Goal: Task Accomplishment & Management: Complete application form

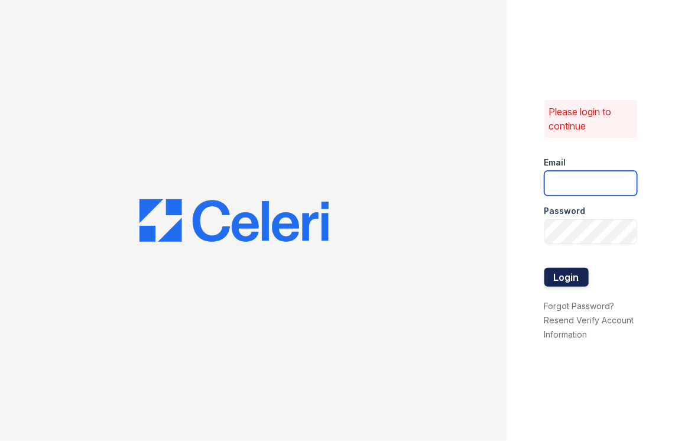
type input "wray1@cafmanagement.com"
click at [582, 285] on button "Login" at bounding box center [566, 277] width 44 height 19
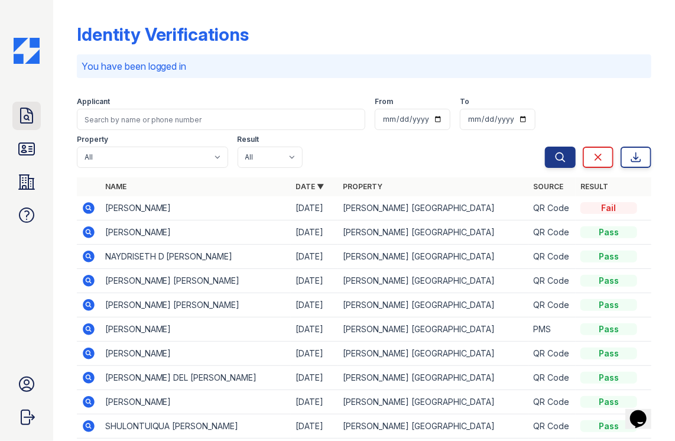
click at [31, 112] on icon at bounding box center [27, 115] width 12 height 15
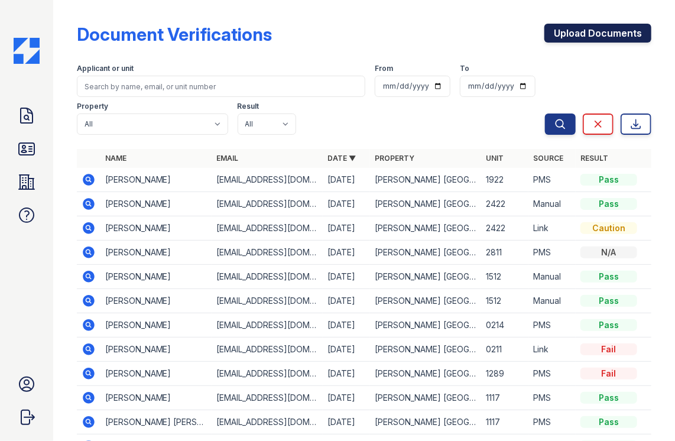
click at [544, 39] on link "Upload Documents" at bounding box center [597, 33] width 107 height 19
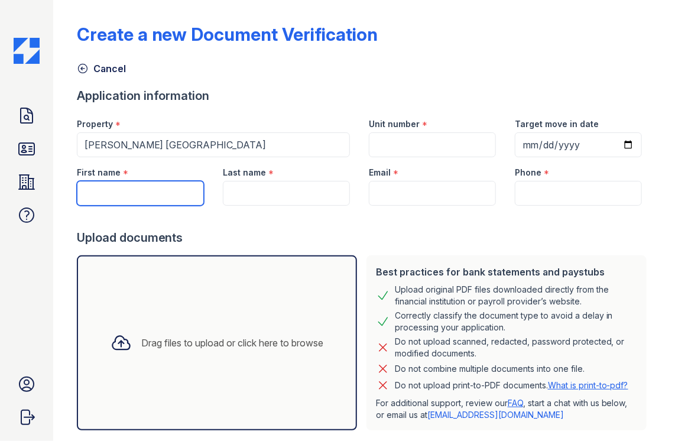
click at [161, 190] on input "First name" at bounding box center [140, 193] width 127 height 25
type input "T"
type input "y"
type input "Yonglis"
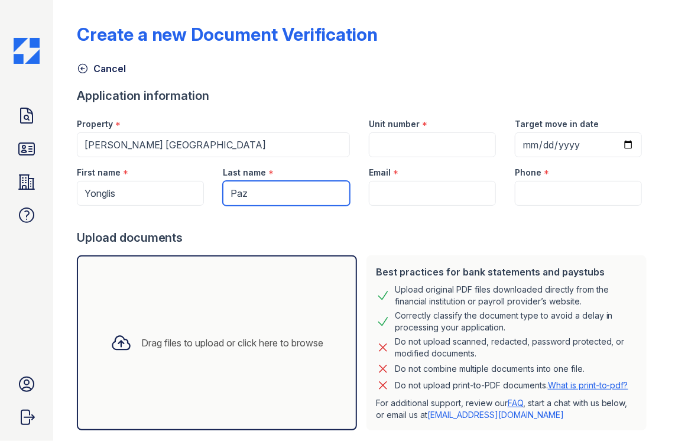
type input "Paz"
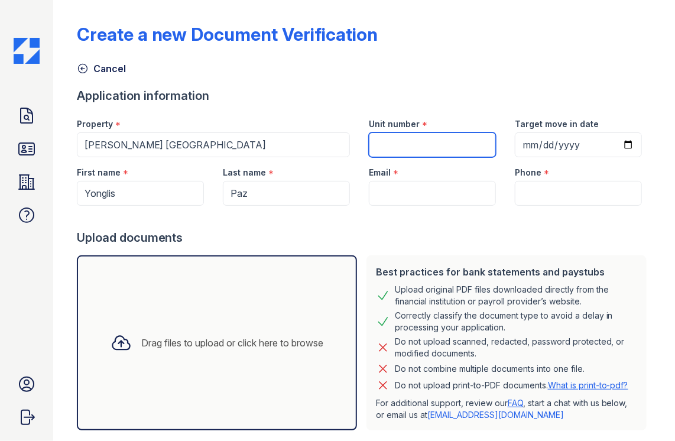
click at [410, 144] on input "Unit number" at bounding box center [432, 144] width 127 height 25
type input "2117"
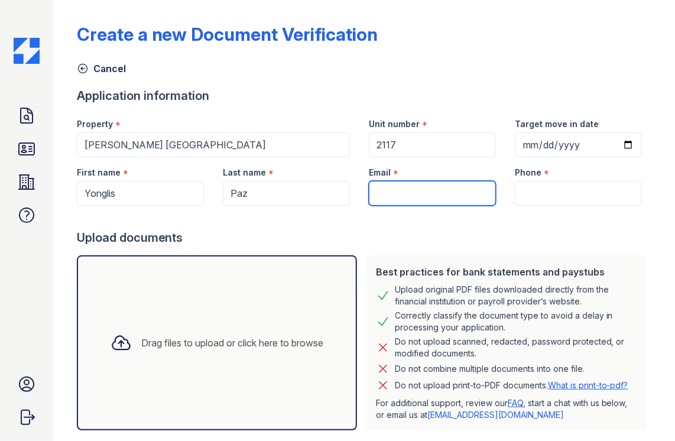
click at [468, 183] on input "Email" at bounding box center [432, 193] width 127 height 25
paste input "pazyonglis3@gmail.com"
type input "pazyonglis3@gmail.com"
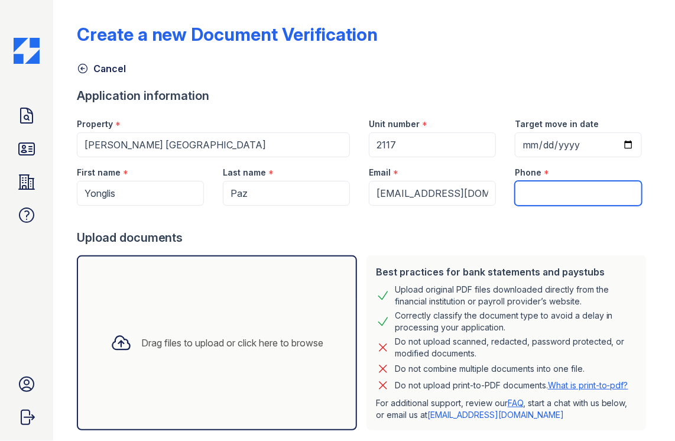
click at [538, 199] on input "Phone" at bounding box center [578, 193] width 127 height 25
paste input "(972) 946-6963"
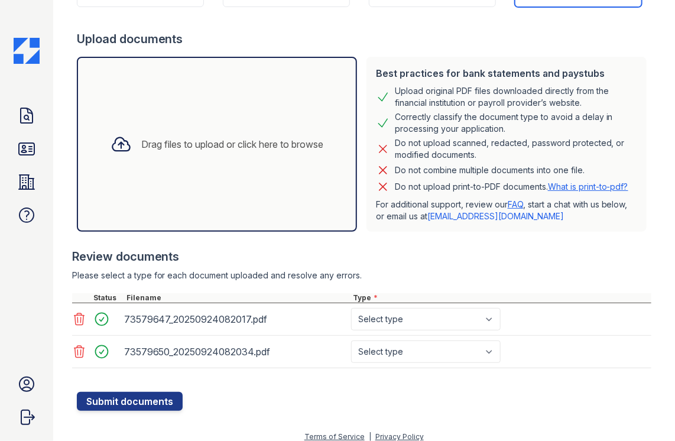
scroll to position [216, 0]
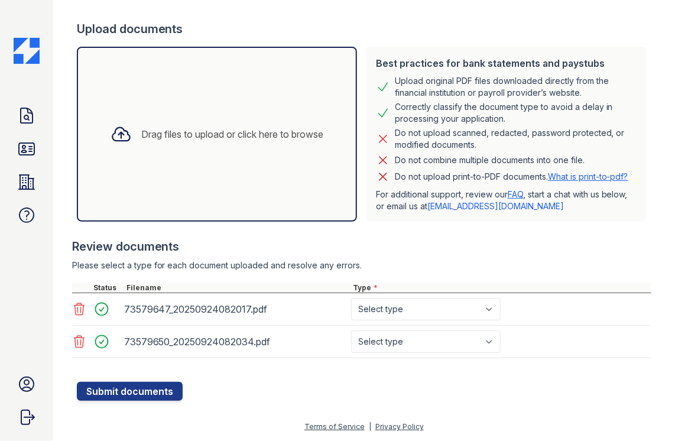
type input "(972) 946-6963"
click at [402, 309] on select "Select type Paystub Bank Statement Offer Letter Tax Documents Benefit Award Let…" at bounding box center [426, 309] width 150 height 22
select select "paystub"
click at [351, 298] on select "Select type Paystub Bank Statement Offer Letter Tax Documents Benefit Award Let…" at bounding box center [426, 309] width 150 height 22
click at [410, 335] on select "Select type Paystub Bank Statement Offer Letter Tax Documents Benefit Award Let…" at bounding box center [426, 341] width 150 height 22
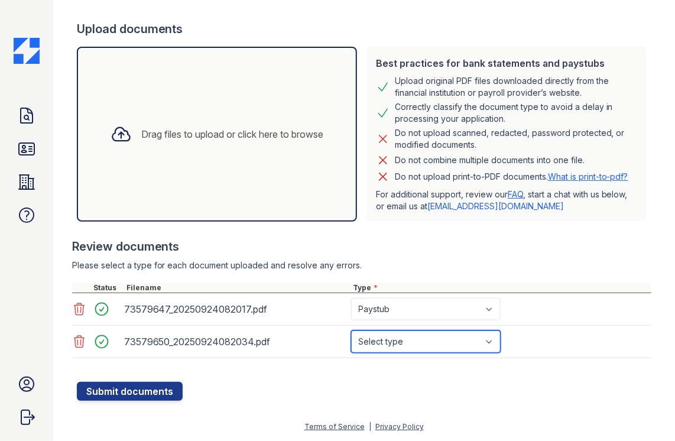
click at [351, 331] on select "Select type Paystub Bank Statement Offer Letter Tax Documents Benefit Award Let…" at bounding box center [426, 341] width 150 height 22
click at [427, 339] on select "Select type Paystub Bank Statement Offer Letter Tax Documents Benefit Award Let…" at bounding box center [426, 341] width 150 height 22
select select "paystub"
click at [351, 331] on select "Select type Paystub Bank Statement Offer Letter Tax Documents Benefit Award Let…" at bounding box center [426, 341] width 150 height 22
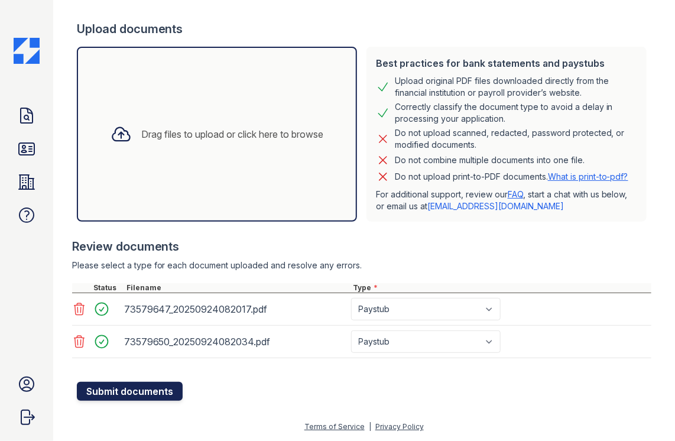
click at [144, 391] on button "Submit documents" at bounding box center [130, 391] width 106 height 19
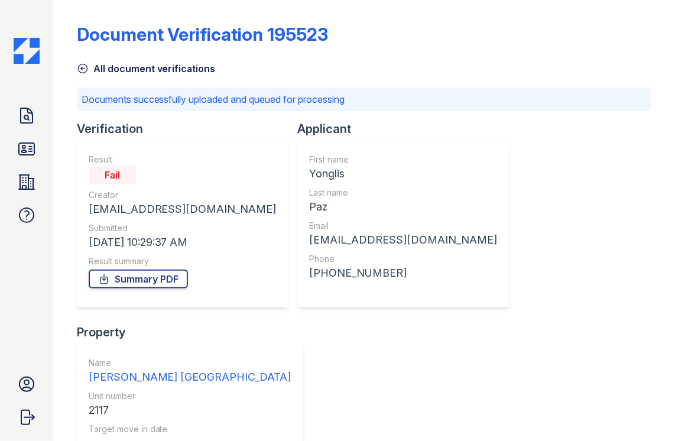
click at [5, 108] on div "Doc Verifications ID Verifications Properties FAQ Anna Garcia CAF Management Ac…" at bounding box center [26, 220] width 53 height 441
click at [23, 114] on icon at bounding box center [26, 115] width 19 height 19
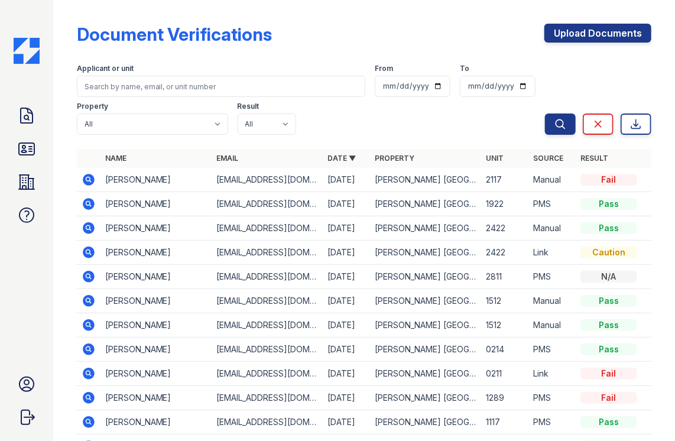
click at [92, 176] on icon at bounding box center [89, 180] width 12 height 12
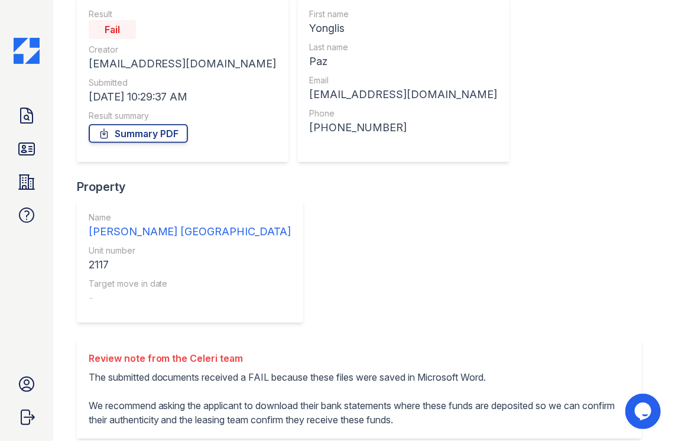
scroll to position [158, 0]
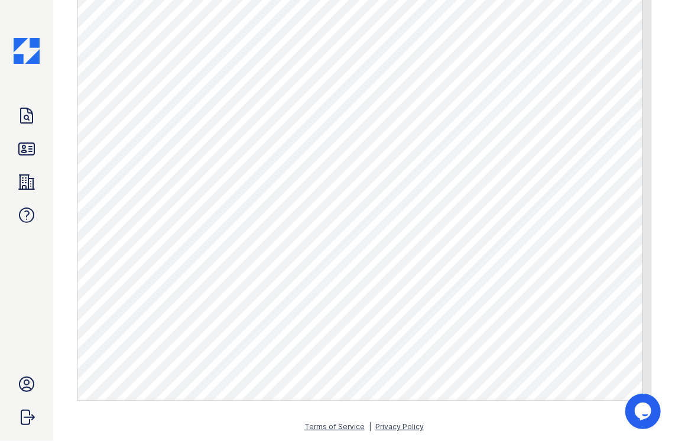
scroll to position [875, 0]
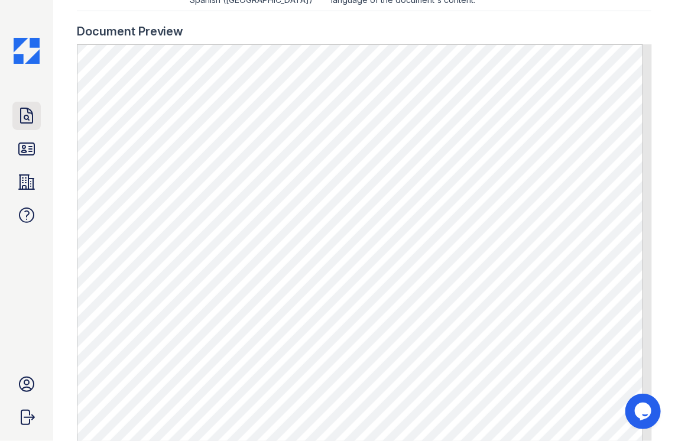
click at [30, 127] on link "Doc Verifications" at bounding box center [26, 116] width 28 height 28
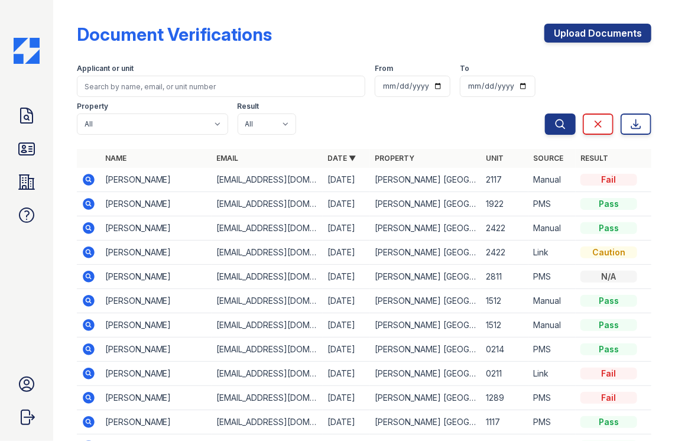
click at [85, 177] on icon at bounding box center [89, 180] width 12 height 12
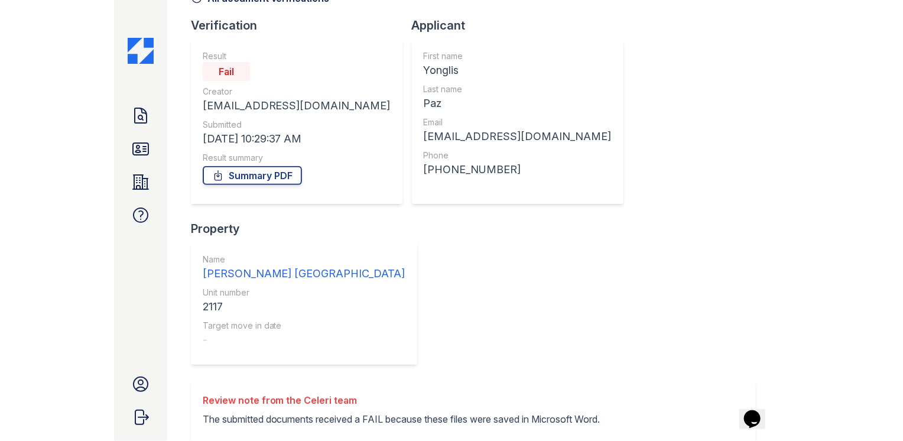
scroll to position [158, 0]
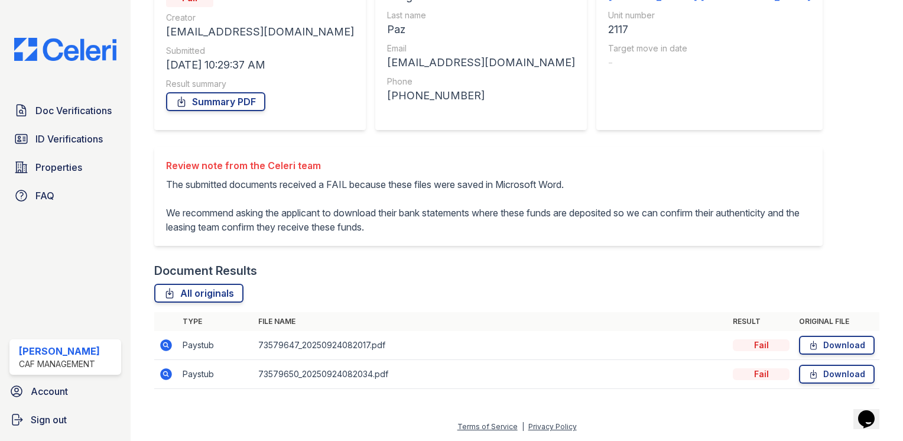
drag, startPoint x: 69, startPoint y: 137, endPoint x: 123, endPoint y: 83, distance: 75.7
click at [69, 137] on span "ID Verifications" at bounding box center [68, 139] width 67 height 14
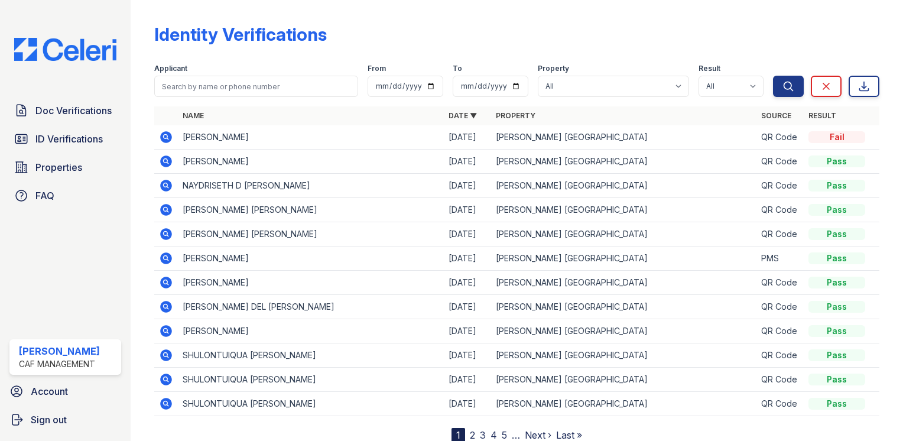
click at [170, 260] on icon at bounding box center [166, 258] width 12 height 12
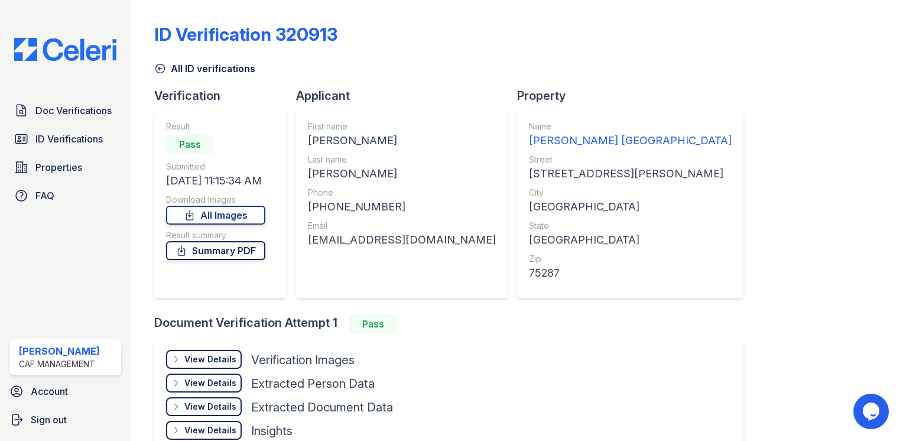
click at [205, 248] on link "Summary PDF" at bounding box center [215, 250] width 99 height 19
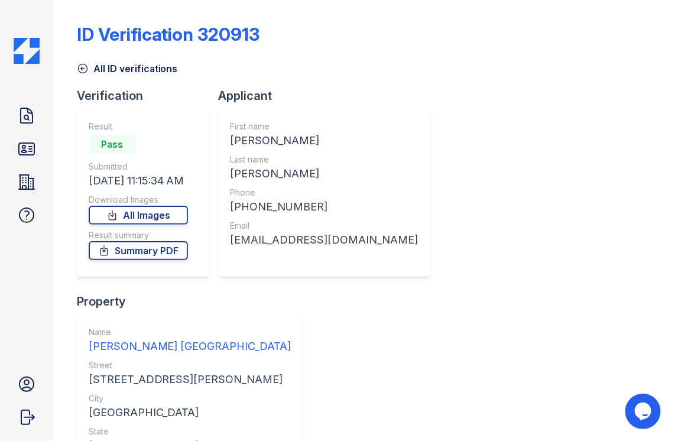
click at [114, 225] on div "Result Pass Submitted [DATE] 11:15:34 AM Download Images All Images Result summ…" at bounding box center [138, 193] width 99 height 144
click at [115, 220] on icon at bounding box center [112, 214] width 7 height 9
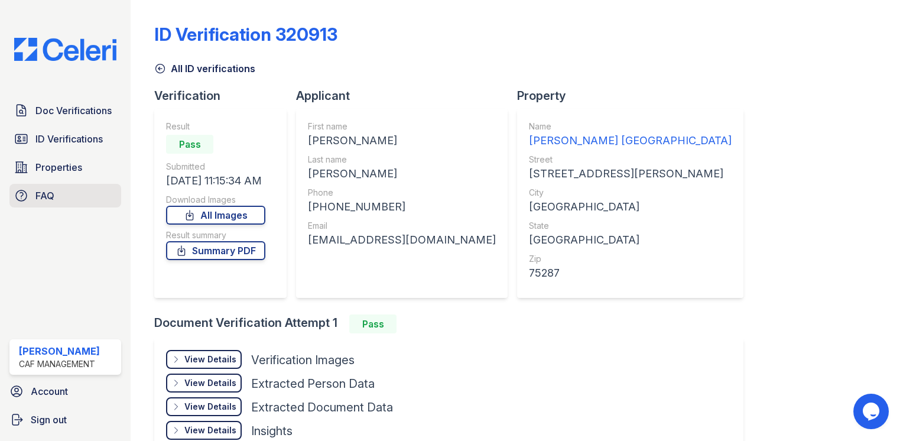
drag, startPoint x: 66, startPoint y: 177, endPoint x: 61, endPoint y: 195, distance: 18.4
click at [66, 177] on link "Properties" at bounding box center [65, 167] width 112 height 24
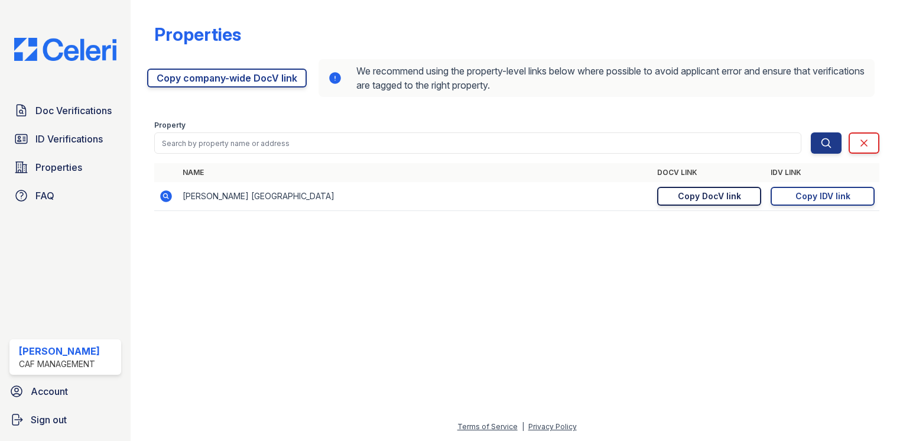
click at [687, 201] on div "Copy DocV link" at bounding box center [709, 196] width 63 height 12
drag, startPoint x: 39, startPoint y: 139, endPoint x: 51, endPoint y: 144, distance: 13.3
click at [40, 139] on span "ID Verifications" at bounding box center [68, 139] width 67 height 14
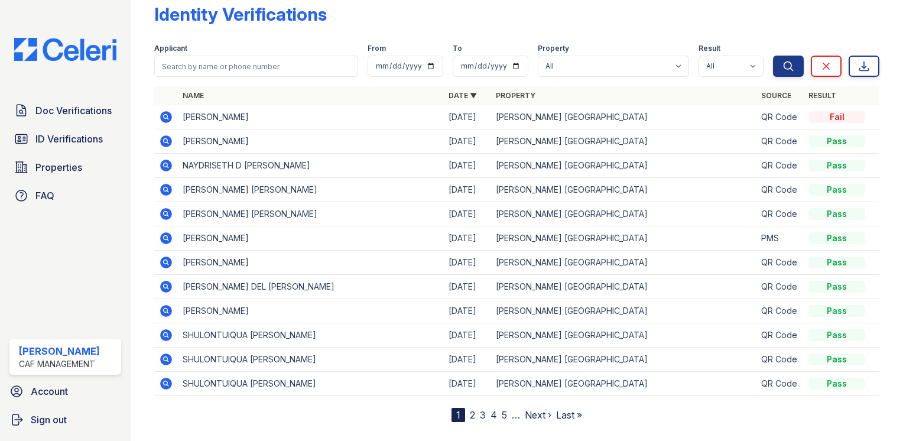
scroll to position [40, 0]
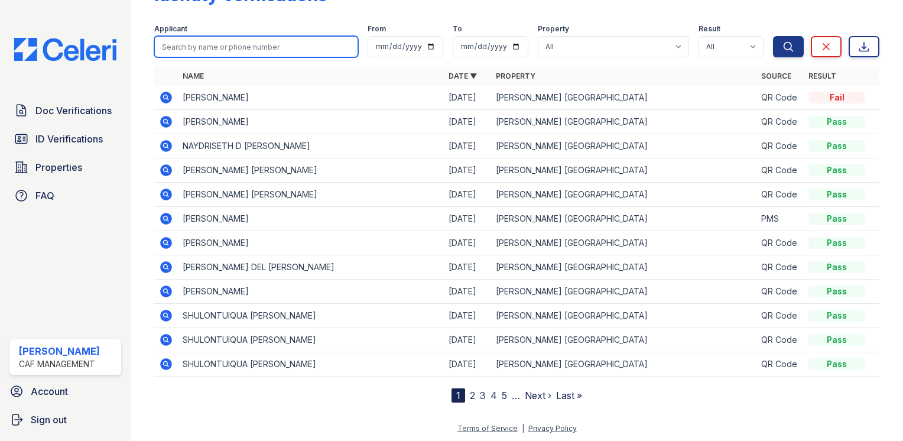
click at [258, 44] on input "search" at bounding box center [256, 46] width 204 height 21
type input "yoglis"
click at [773, 36] on button "Search" at bounding box center [788, 46] width 31 height 21
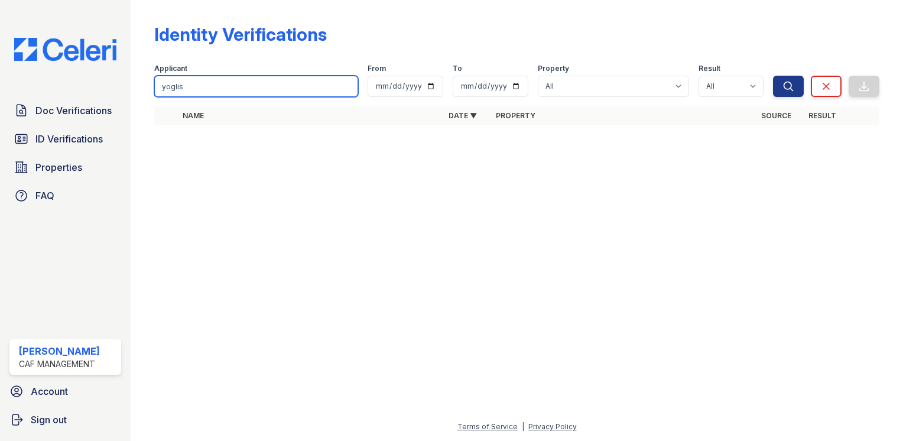
click at [168, 86] on input "yoglis" at bounding box center [256, 86] width 204 height 21
type input "yonglis"
click at [773, 76] on button "Search" at bounding box center [788, 86] width 31 height 21
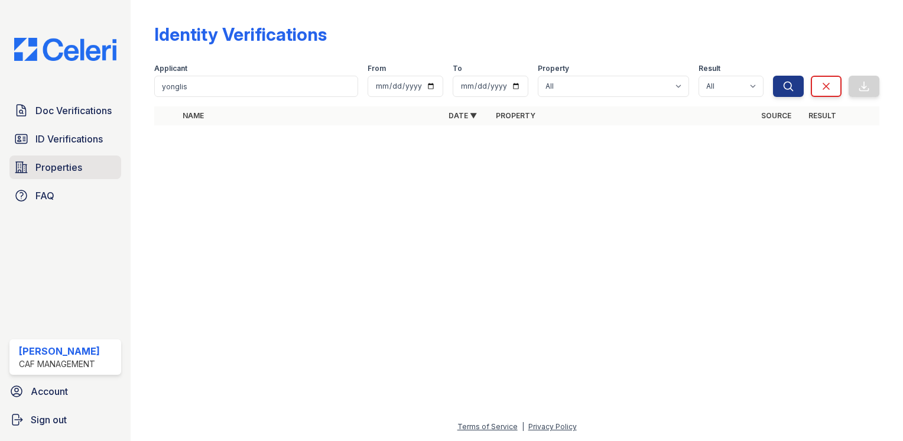
click at [104, 168] on link "Properties" at bounding box center [65, 167] width 112 height 24
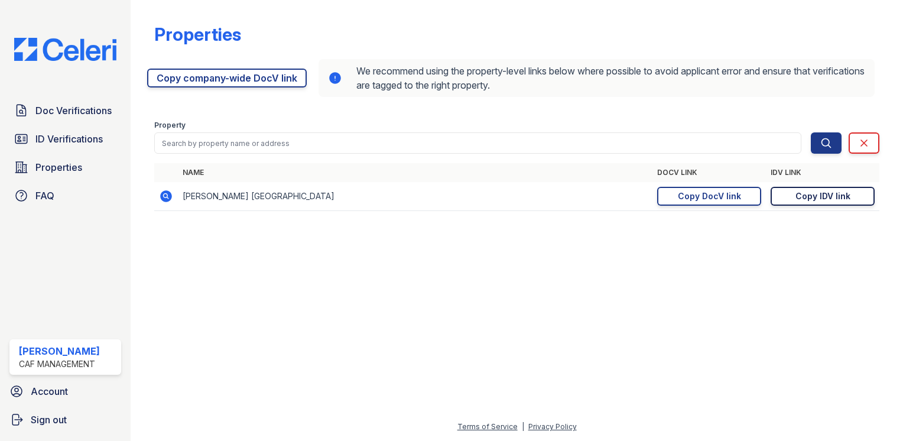
click at [856, 197] on link "Copy IDV link Copy link" at bounding box center [823, 196] width 104 height 19
